Goal: Check status: Check status

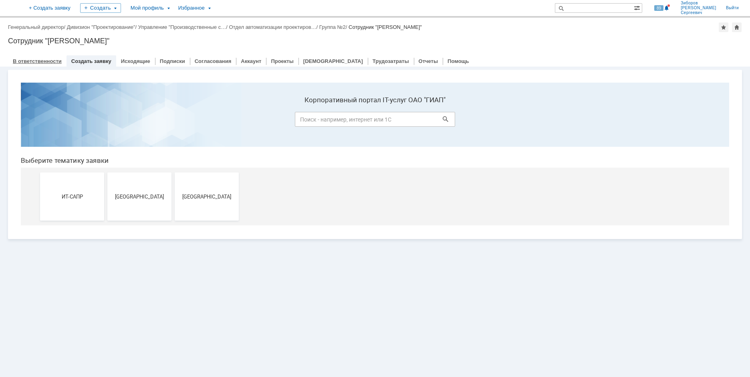
click at [28, 63] on link "В ответственности" at bounding box center [37, 61] width 49 height 6
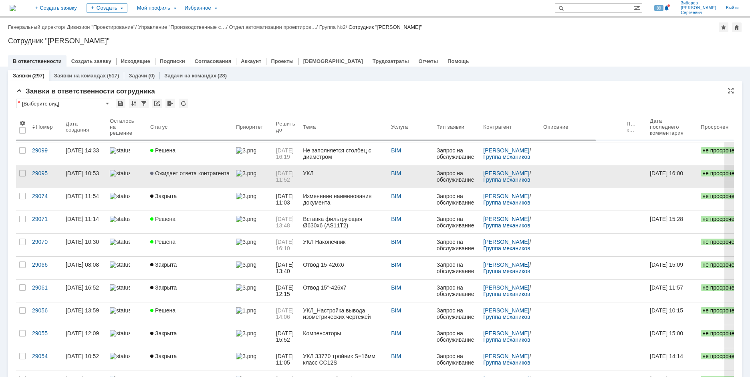
click at [196, 173] on span "Ожидает ответа контрагента" at bounding box center [189, 173] width 79 height 6
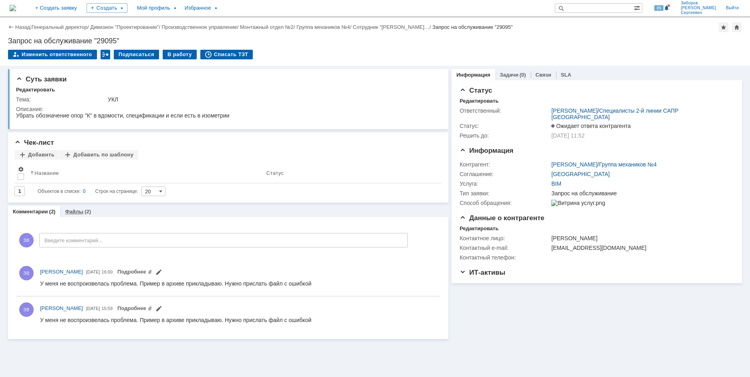
click at [81, 214] on link "Файлы" at bounding box center [74, 211] width 18 height 6
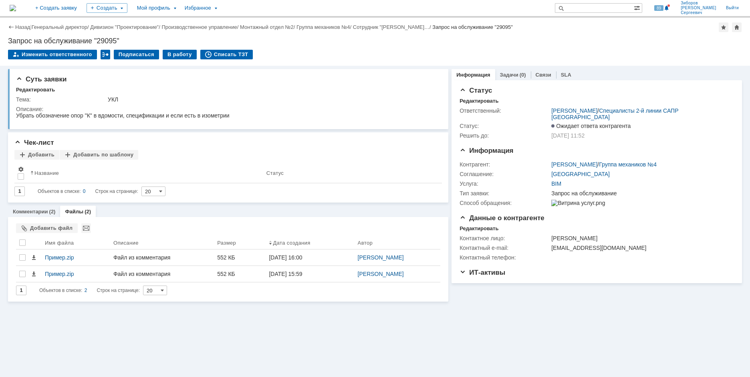
click at [16, 5] on img at bounding box center [13, 8] width 6 height 6
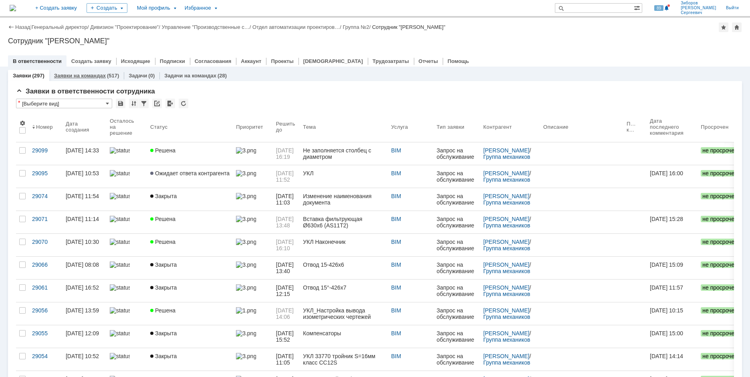
click at [93, 74] on link "Заявки на командах" at bounding box center [80, 76] width 52 height 6
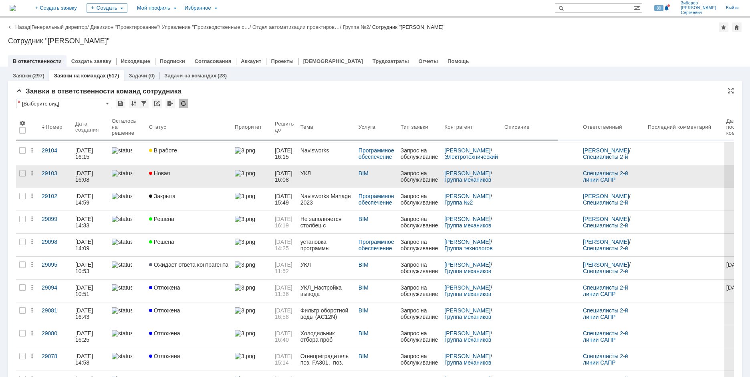
click at [188, 178] on link "Новая" at bounding box center [189, 176] width 86 height 22
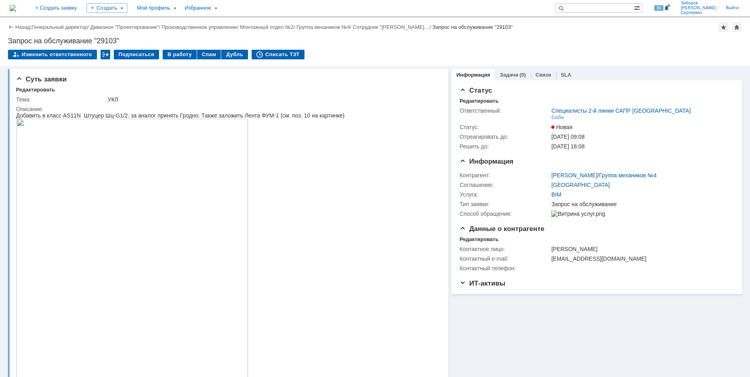
click at [16, 11] on img at bounding box center [13, 8] width 6 height 6
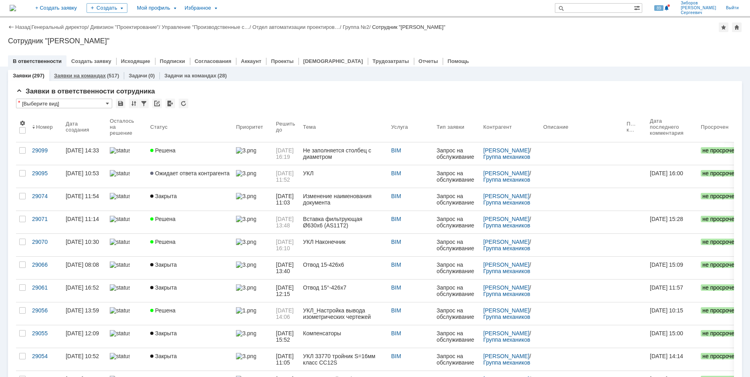
click at [98, 72] on div "Заявки на командах (517)" at bounding box center [86, 76] width 75 height 12
